Goal: Information Seeking & Learning: Find specific fact

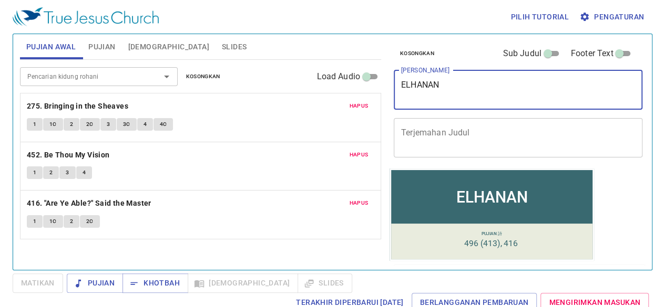
drag, startPoint x: 444, startPoint y: 80, endPoint x: 369, endPoint y: 81, distance: 75.1
click at [369, 81] on div "Pujian Awal Pujian Alkitab Slides Pencarian kidung rohani Pencarian kidung roha…" at bounding box center [332, 148] width 633 height 236
click at [215, 55] on button "Slides" at bounding box center [233, 46] width 37 height 25
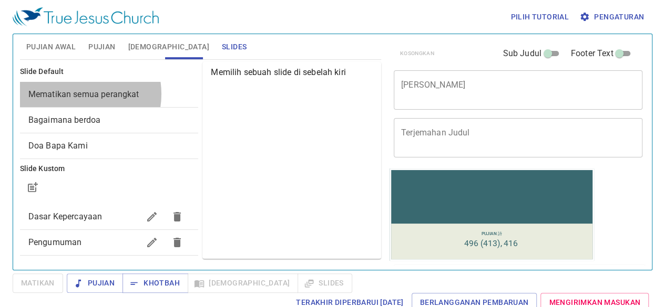
click at [73, 94] on span "Mematikan semua perangkat" at bounding box center [83, 94] width 111 height 10
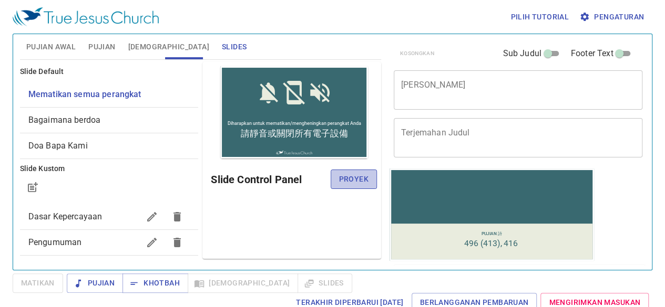
click at [354, 180] on span "Proyek" at bounding box center [353, 179] width 29 height 13
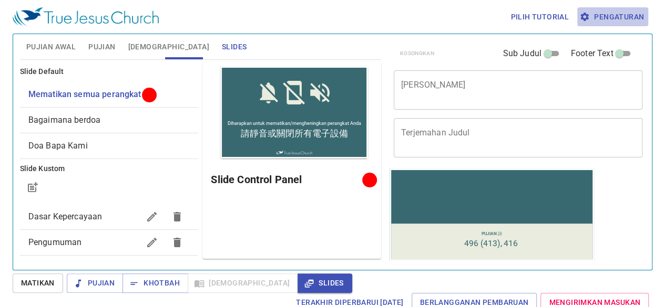
click at [617, 13] on span "Pengaturan" at bounding box center [612, 17] width 63 height 13
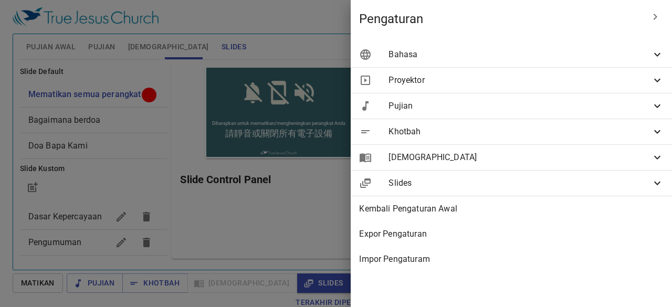
click at [476, 53] on span "Bahasa" at bounding box center [520, 54] width 263 height 13
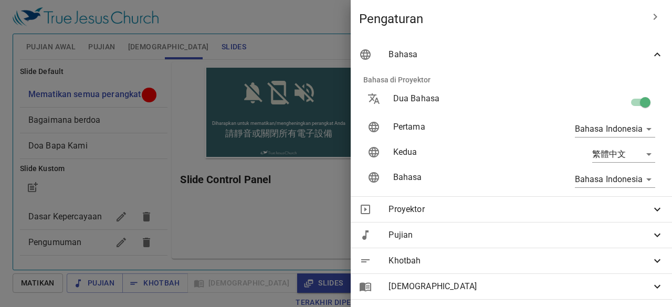
click at [629, 106] on input "checkbox" at bounding box center [646, 105] width 60 height 20
checkbox input "false"
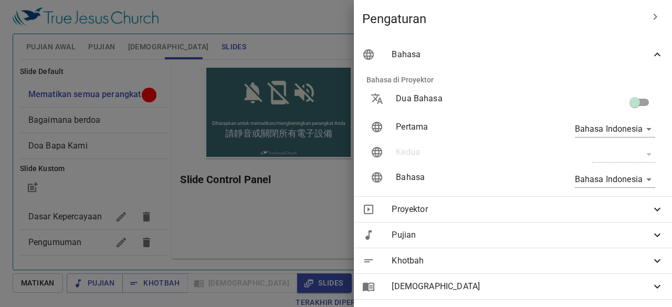
click at [306, 32] on div at bounding box center [336, 153] width 672 height 307
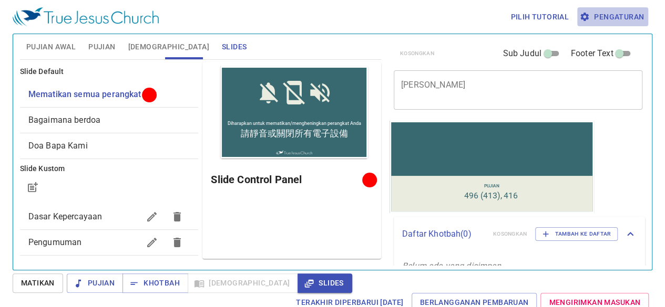
click at [604, 13] on span "Pengaturan" at bounding box center [612, 17] width 63 height 13
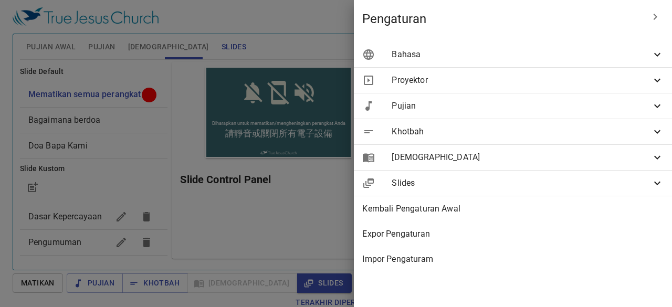
click at [536, 46] on div "Bahasa" at bounding box center [513, 54] width 318 height 25
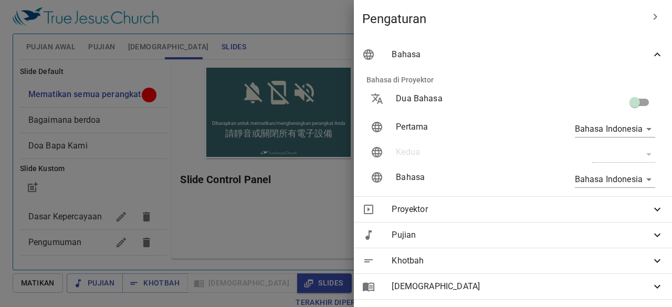
click at [632, 152] on div "​" at bounding box center [624, 154] width 63 height 17
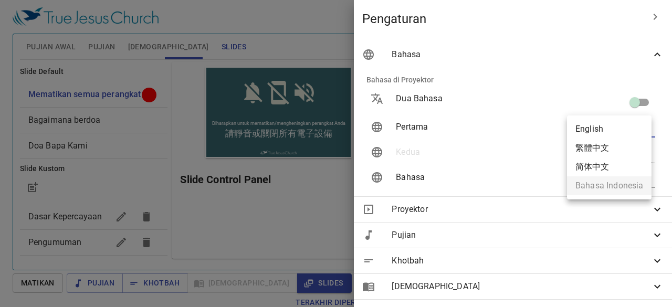
click at [638, 128] on body "Pilih tutorial Pengaturan Pujian Awal Pujian Alkitab Slides Pencarian kidung ro…" at bounding box center [336, 153] width 672 height 307
click at [561, 105] on div at bounding box center [336, 153] width 672 height 307
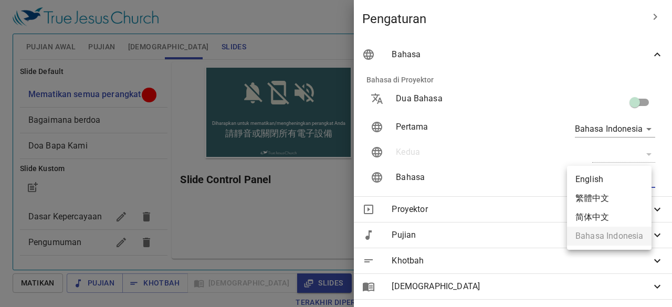
click at [631, 181] on body "Pilih tutorial Pengaturan Pujian Awal Pujian Alkitab Slides Pencarian kidung ro…" at bounding box center [336, 153] width 672 height 307
click at [591, 127] on div at bounding box center [336, 153] width 672 height 307
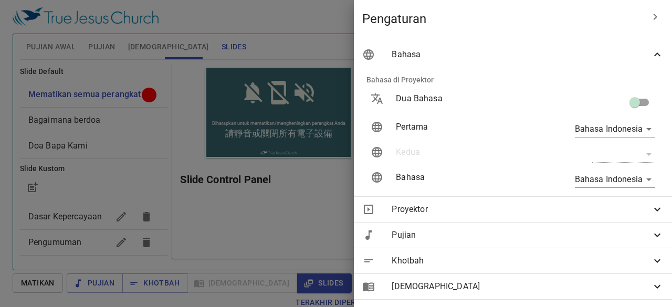
click at [288, 18] on div at bounding box center [336, 153] width 672 height 307
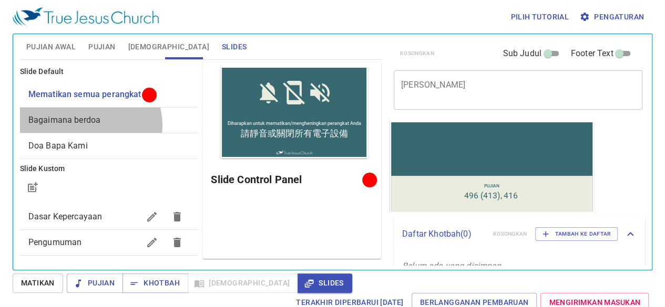
click at [86, 125] on span "Bagaimana berdoa" at bounding box center [109, 120] width 162 height 13
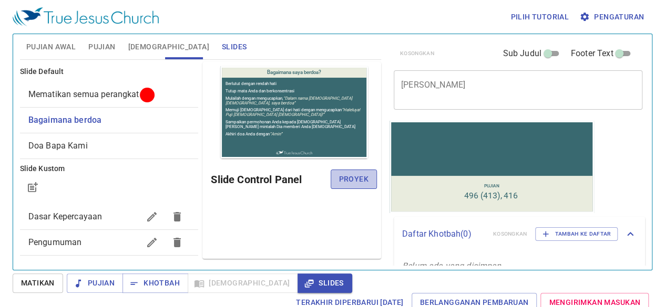
click at [361, 177] on span "Proyek" at bounding box center [353, 179] width 29 height 13
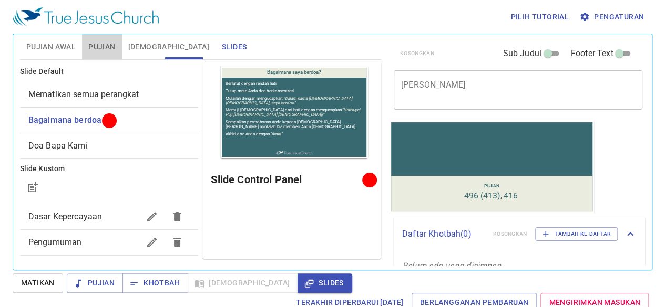
click at [106, 44] on span "Pujian" at bounding box center [101, 46] width 27 height 13
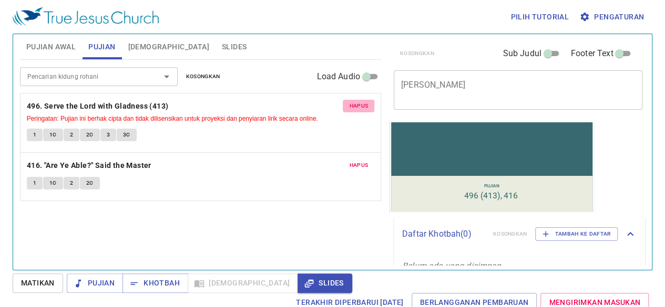
click at [352, 105] on span "Hapus" at bounding box center [358, 105] width 19 height 9
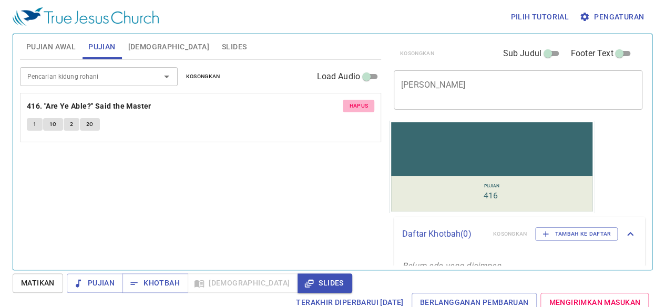
click at [352, 105] on span "Hapus" at bounding box center [358, 105] width 19 height 9
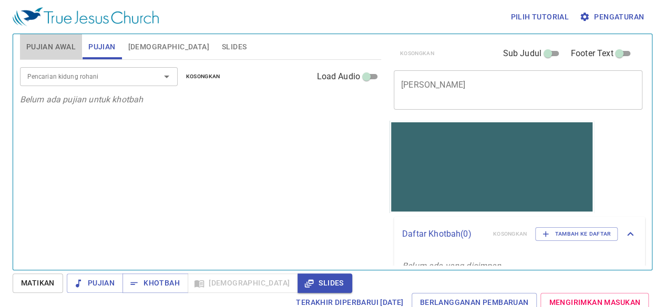
click at [40, 43] on span "Pujian Awal" at bounding box center [50, 46] width 49 height 13
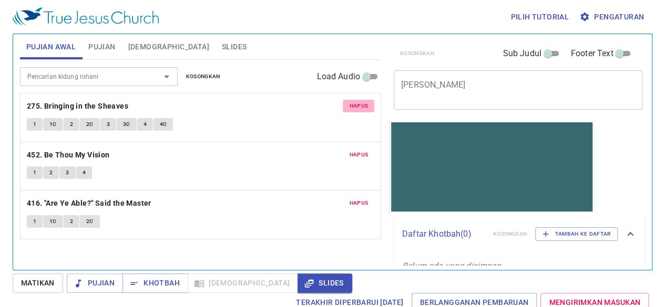
click at [358, 106] on span "Hapus" at bounding box center [358, 105] width 19 height 9
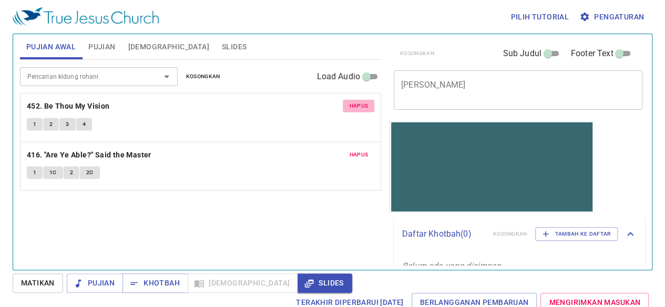
click at [358, 106] on span "Hapus" at bounding box center [358, 105] width 19 height 9
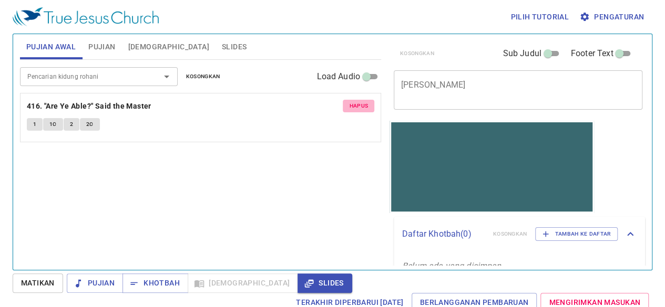
click at [358, 106] on span "Hapus" at bounding box center [358, 105] width 19 height 9
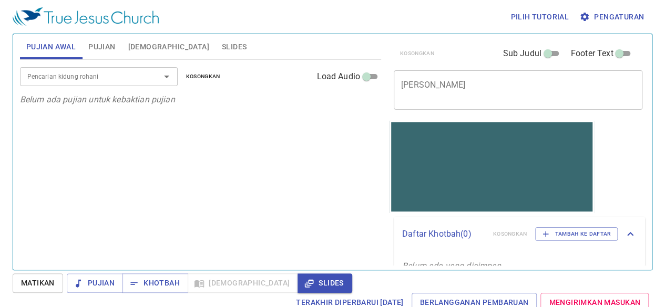
click at [126, 82] on div "Pencarian kidung rohani" at bounding box center [99, 76] width 158 height 18
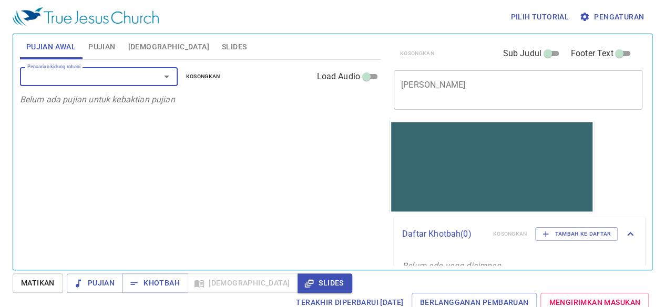
type input "7"
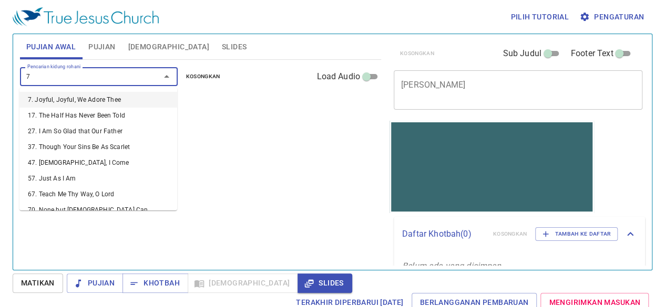
click at [103, 97] on li "7. Joyful, Joyful, We Adore Thee" at bounding box center [98, 100] width 158 height 16
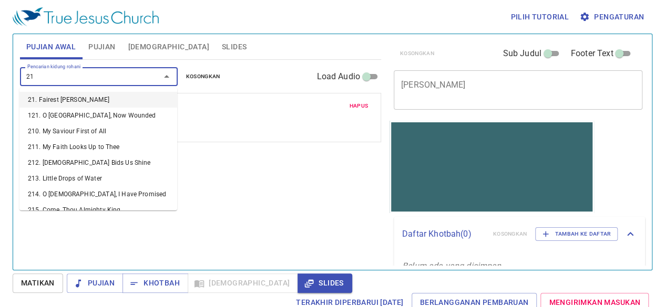
type input "216"
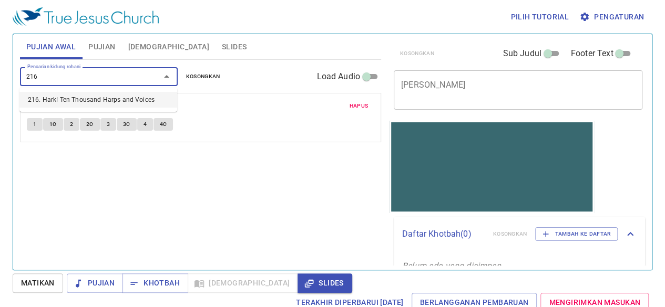
click at [121, 101] on li "216. Hark! Ten Thousand Harps and Voices" at bounding box center [98, 100] width 158 height 16
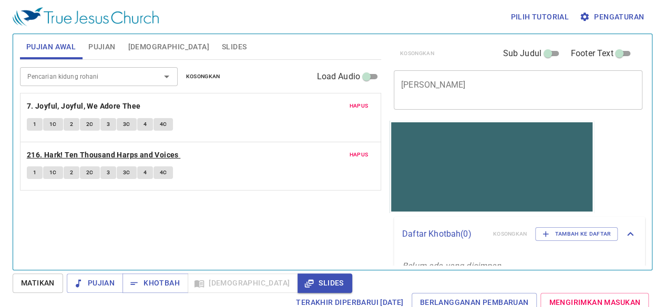
click at [141, 155] on b "216. Hark! Ten Thousand Harps and Voices" at bounding box center [103, 155] width 152 height 13
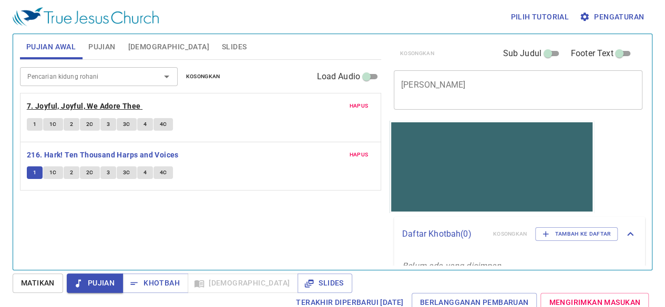
click at [126, 107] on b "7. Joyful, Joyful, We Adore Thee" at bounding box center [84, 106] width 114 height 13
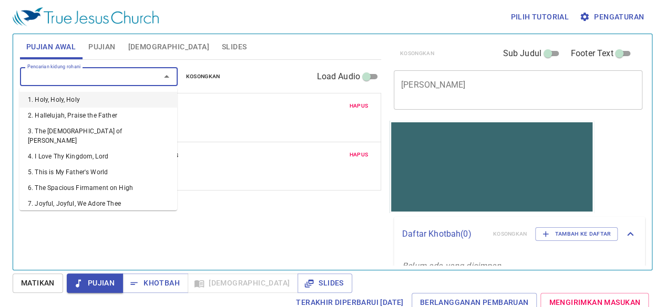
click at [89, 72] on input "Pencarian kidung rohani" at bounding box center [83, 76] width 120 height 12
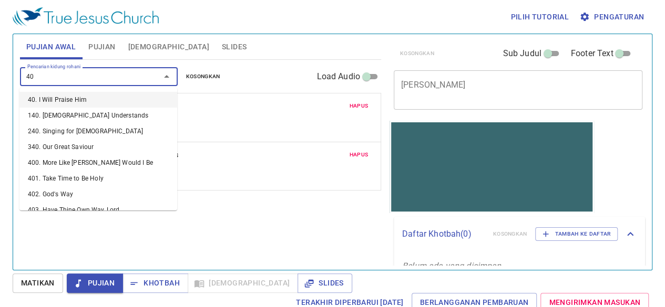
type input "408"
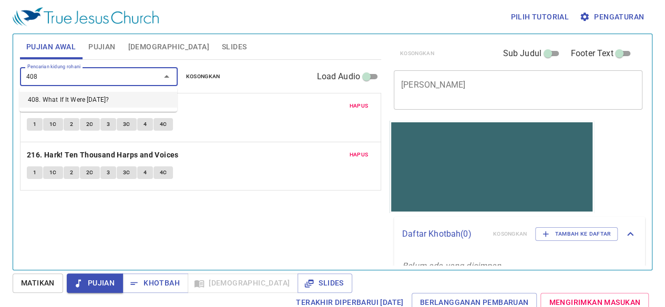
click at [91, 96] on li "408. What If It Were Today?" at bounding box center [98, 100] width 158 height 16
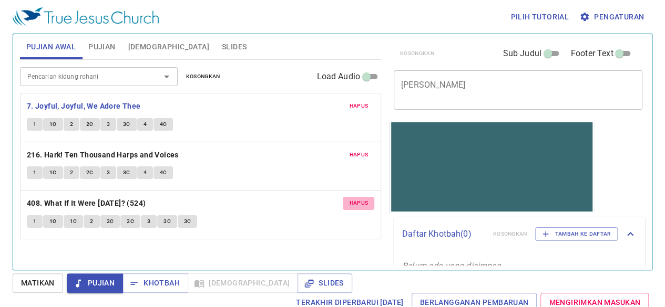
click at [353, 202] on span "Hapus" at bounding box center [358, 203] width 19 height 9
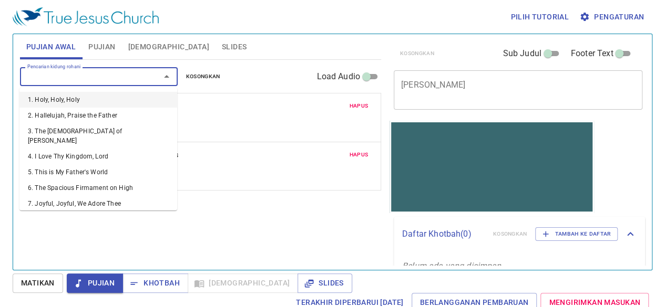
click at [122, 82] on input "Pencarian kidung rohani" at bounding box center [83, 76] width 120 height 12
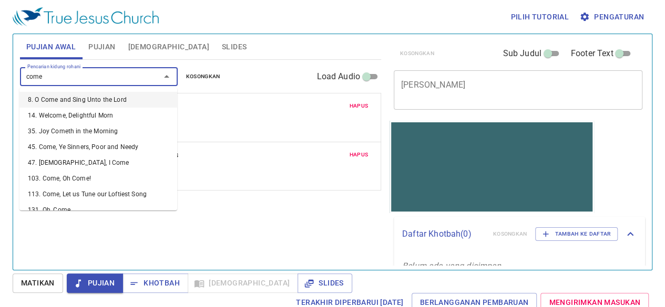
type input "come"
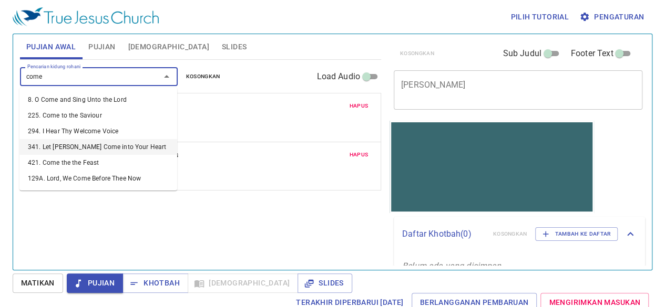
click at [109, 148] on li "341. Let Jesus Come into Your Heart" at bounding box center [98, 147] width 158 height 16
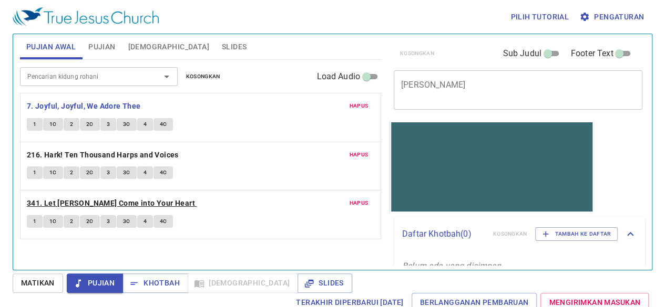
click at [112, 203] on b "341. Let Jesus Come into Your Heart" at bounding box center [111, 203] width 168 height 13
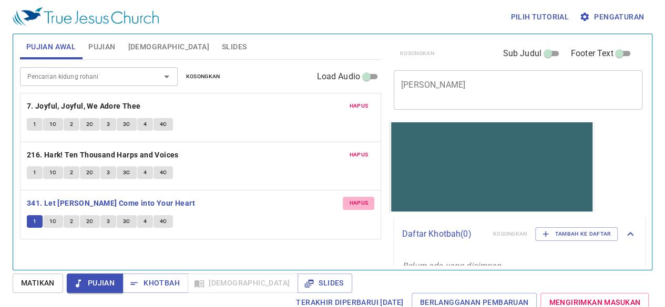
click at [357, 205] on span "Hapus" at bounding box center [358, 203] width 19 height 9
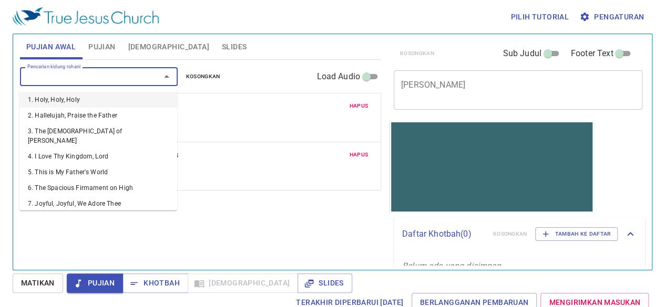
click at [83, 79] on input "Pencarian kidung rohani" at bounding box center [83, 76] width 120 height 12
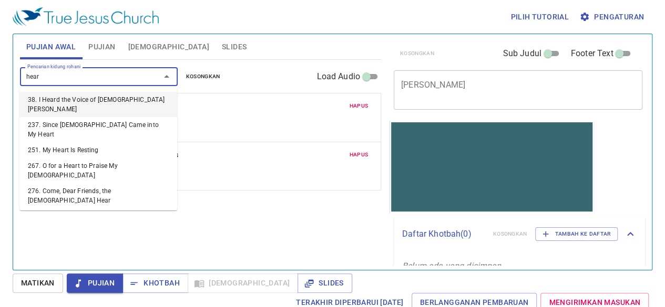
type input "heart"
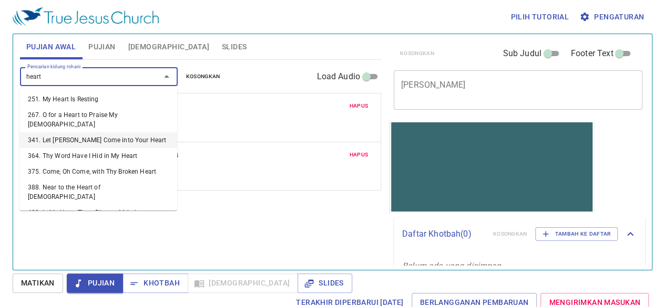
scroll to position [43, 0]
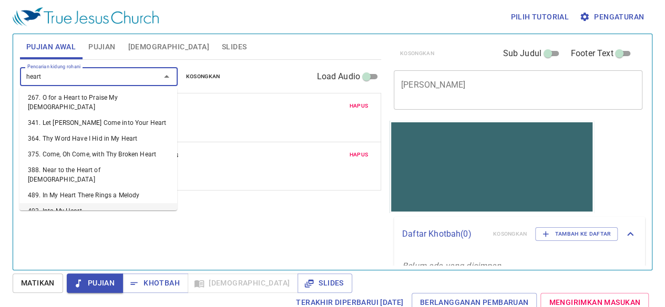
click at [128, 203] on li "493. Into My Heart" at bounding box center [98, 211] width 158 height 16
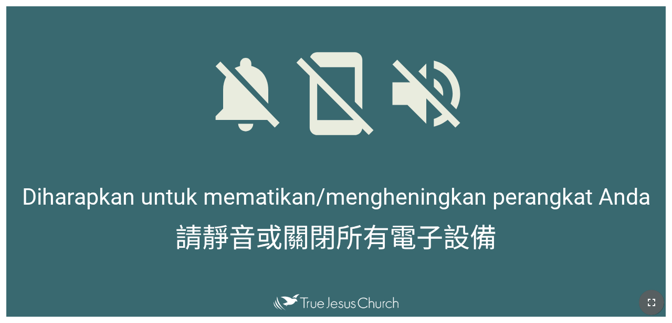
click at [424, 299] on icon "button" at bounding box center [651, 301] width 7 height 7
